Goal: Task Accomplishment & Management: Manage account settings

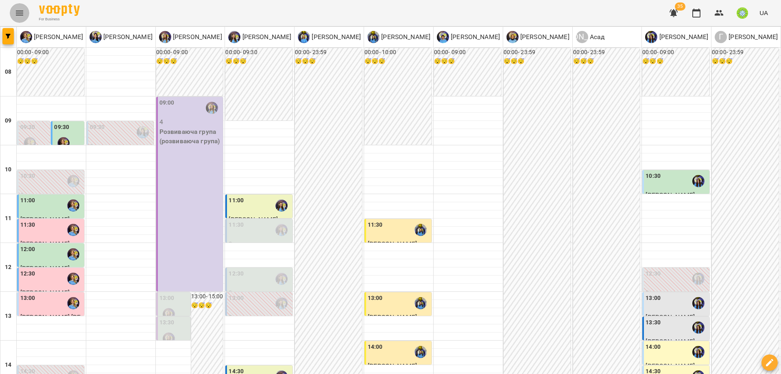
scroll to position [22, 0]
click at [258, 221] on div "11:30" at bounding box center [260, 230] width 62 height 19
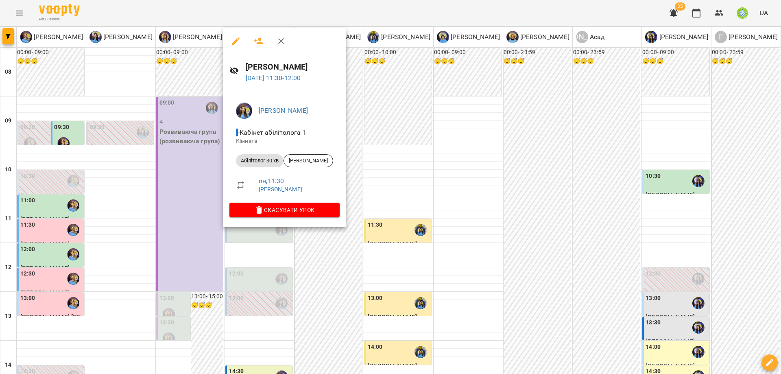
click at [242, 49] on div at bounding box center [284, 41] width 123 height 26
click at [241, 45] on button "button" at bounding box center [236, 41] width 20 height 20
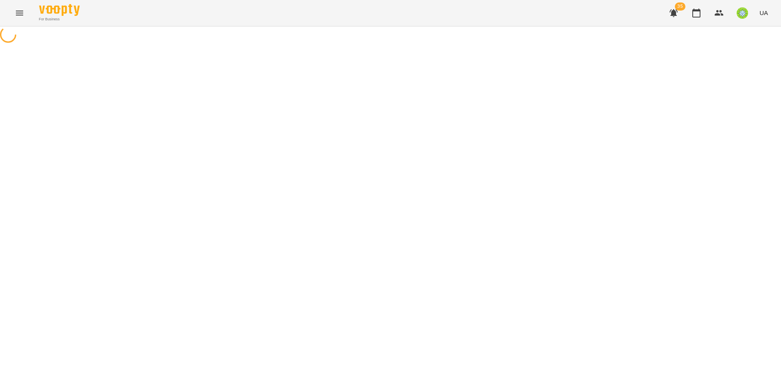
select select "**********"
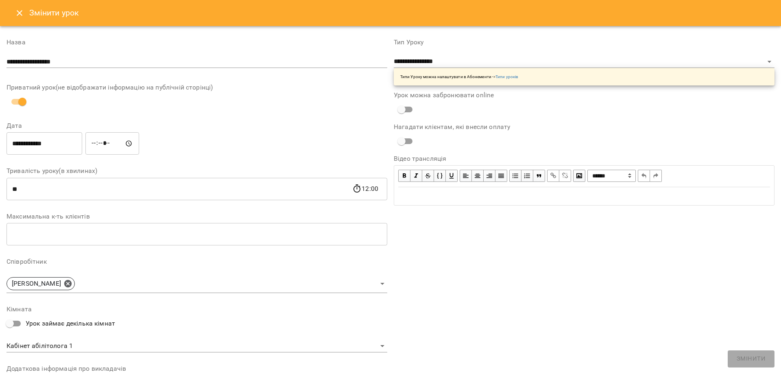
click at [18, 10] on icon "Close" at bounding box center [20, 13] width 10 height 10
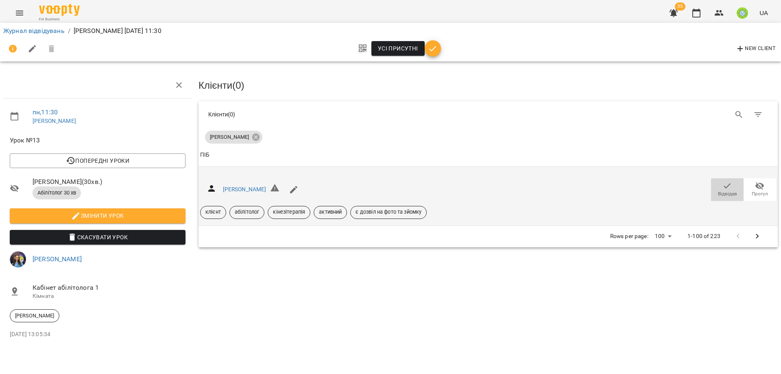
click at [715, 190] on button "Відвідав" at bounding box center [727, 189] width 33 height 23
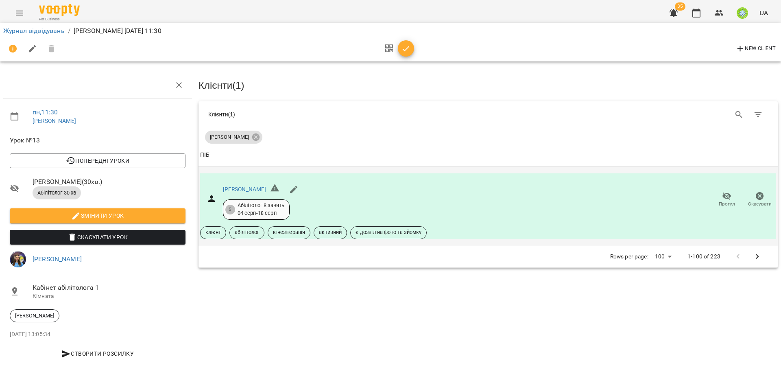
click at [23, 35] on li "Журнал відвідувань" at bounding box center [33, 31] width 61 height 10
click at [24, 32] on link "Журнал відвідувань" at bounding box center [33, 31] width 61 height 8
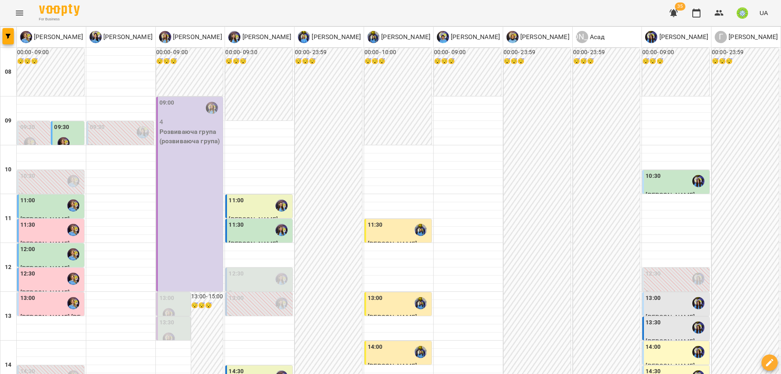
click at [241, 281] on div "12:30" at bounding box center [260, 278] width 62 height 19
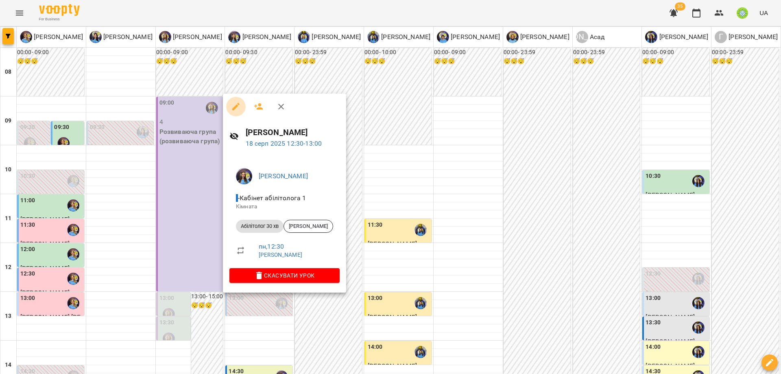
click at [234, 112] on button "button" at bounding box center [236, 107] width 20 height 20
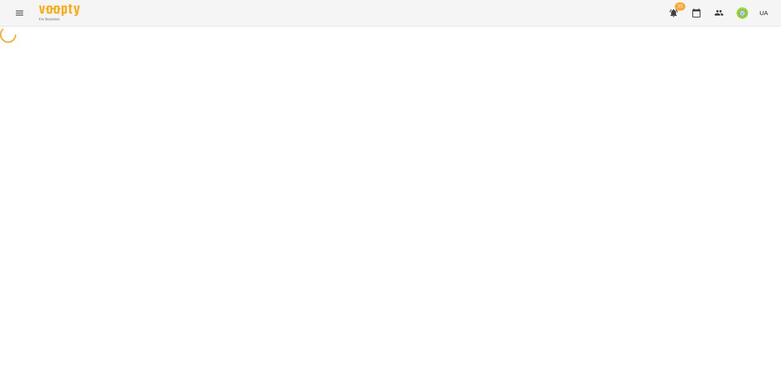
select select "**********"
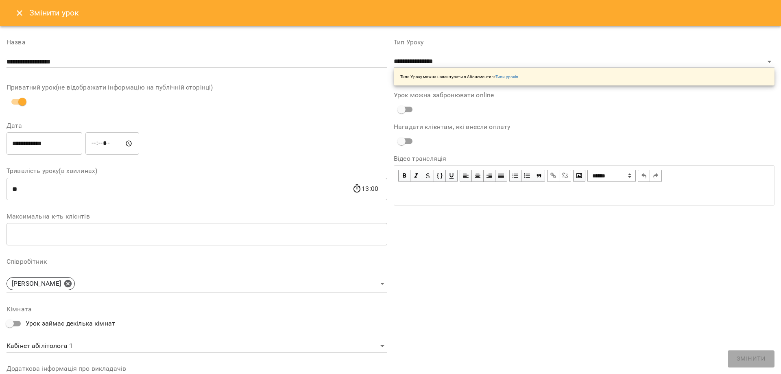
click at [30, 14] on h6 "Змінити урок" at bounding box center [54, 13] width 50 height 13
click at [25, 14] on button "Close" at bounding box center [20, 13] width 20 height 20
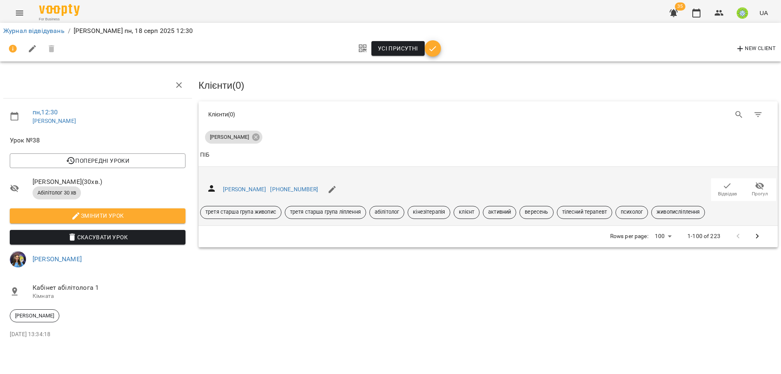
click at [728, 193] on span "Відвідав" at bounding box center [727, 193] width 19 height 7
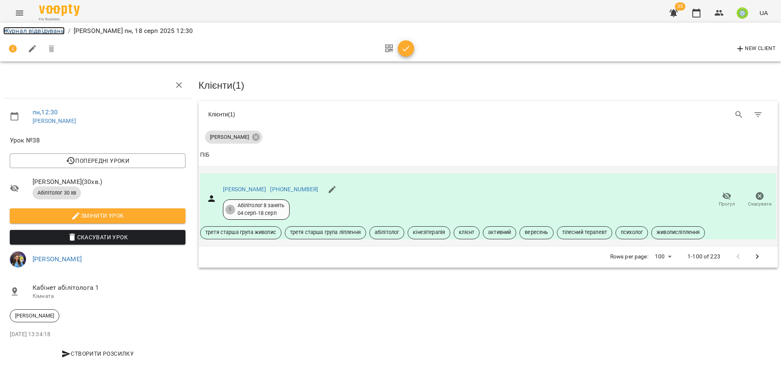
click at [42, 28] on link "Журнал відвідувань" at bounding box center [33, 31] width 61 height 8
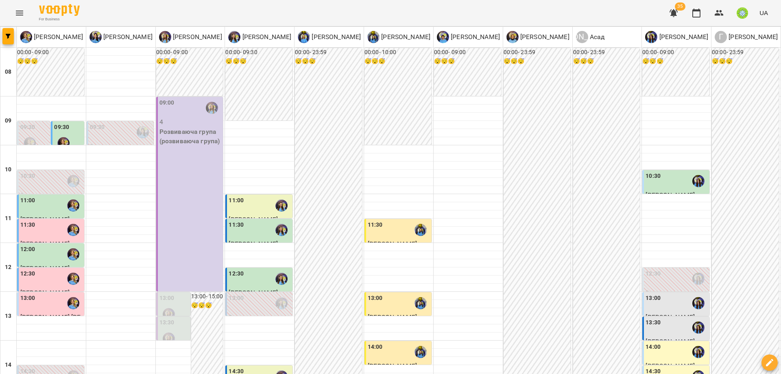
scroll to position [304, 0]
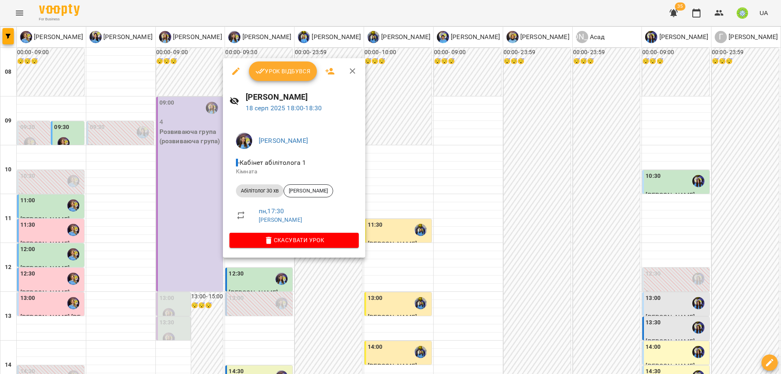
click at [270, 78] on button "Урок відбувся" at bounding box center [283, 71] width 68 height 20
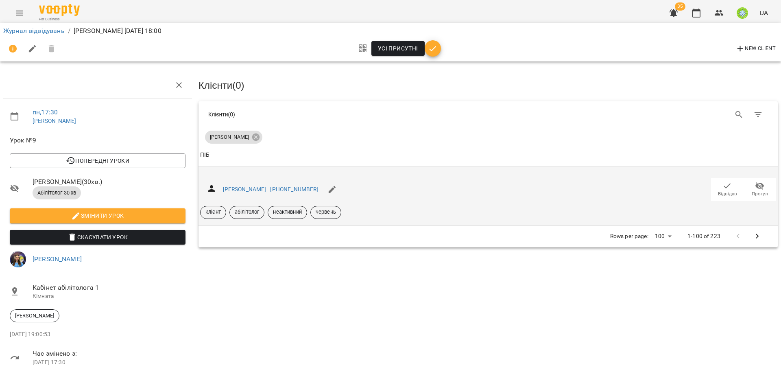
click at [718, 192] on span "Відвідав" at bounding box center [727, 193] width 19 height 7
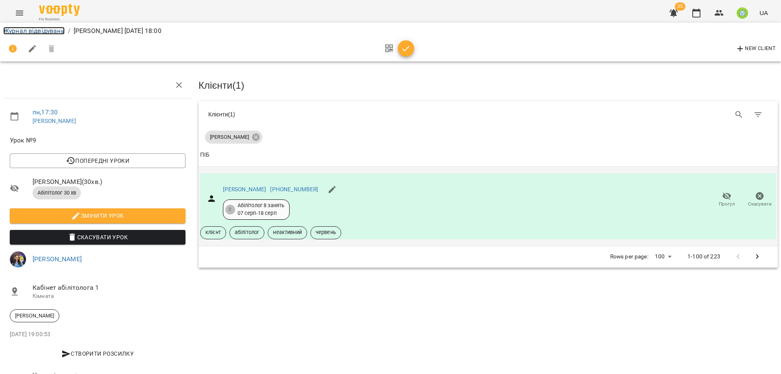
click at [17, 30] on link "Журнал відвідувань" at bounding box center [33, 31] width 61 height 8
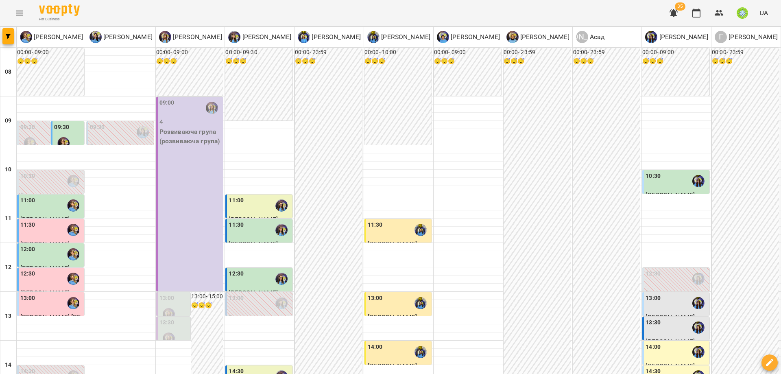
scroll to position [261, 0]
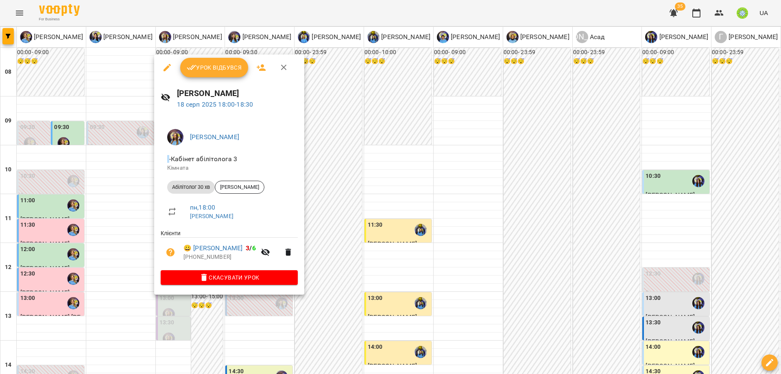
click at [354, 280] on div at bounding box center [390, 187] width 781 height 374
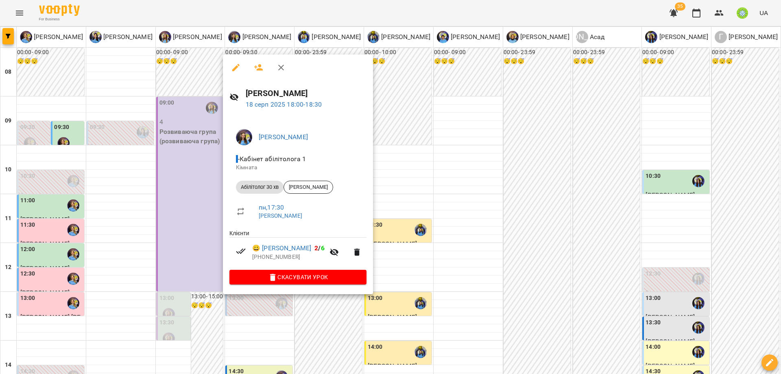
click at [319, 313] on div at bounding box center [390, 187] width 781 height 374
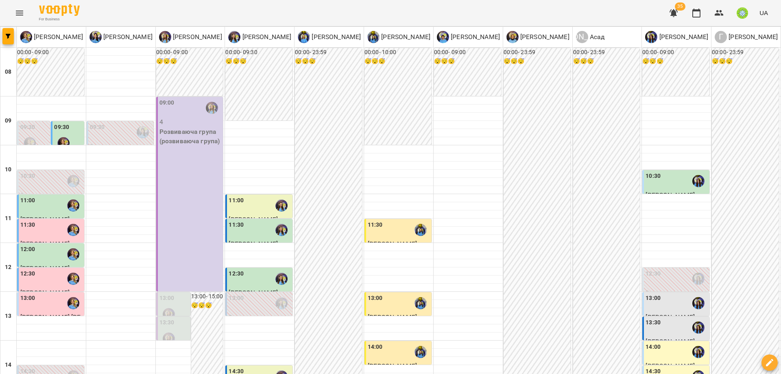
scroll to position [362, 0]
